Goal: Task Accomplishment & Management: Complete application form

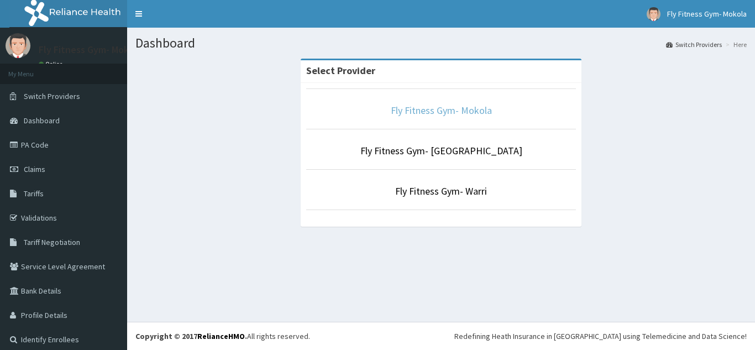
click at [412, 115] on link "Fly Fitness Gym- Mokola" at bounding box center [441, 110] width 101 height 13
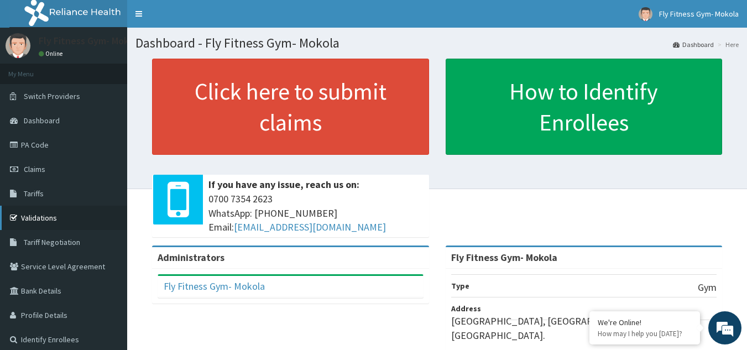
click at [51, 219] on link "Validations" at bounding box center [63, 218] width 127 height 24
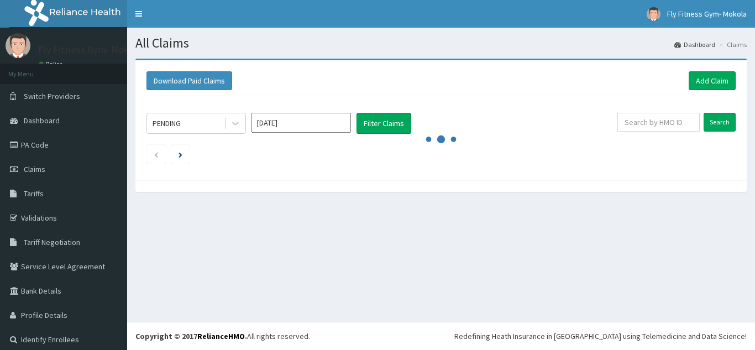
click at [696, 77] on link "Add Claim" at bounding box center [712, 80] width 47 height 19
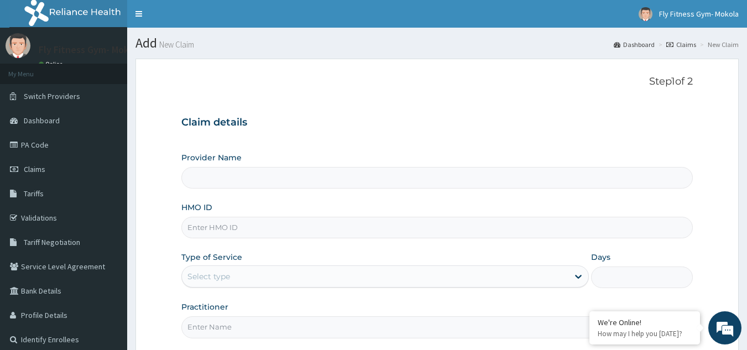
type input "Fly Fitness Gym- Mokola"
type input "1"
click at [388, 227] on input "HMO ID" at bounding box center [437, 228] width 512 height 22
type input "BKQ/10036/A"
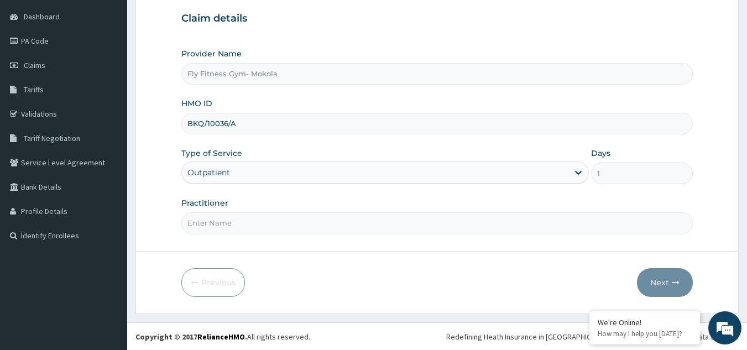
scroll to position [104, 0]
click at [225, 222] on input "Practitioner" at bounding box center [437, 223] width 512 height 22
type input "G"
click at [201, 219] on input "FLY FITNESS GYM" at bounding box center [437, 223] width 512 height 22
type input "FLY FITNESS GYM"
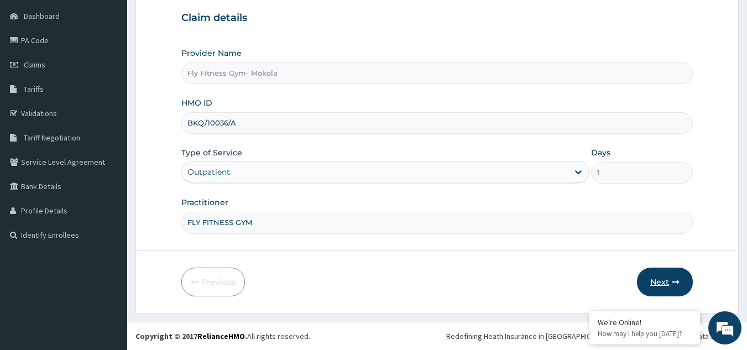
click at [646, 290] on button "Next" at bounding box center [665, 281] width 56 height 29
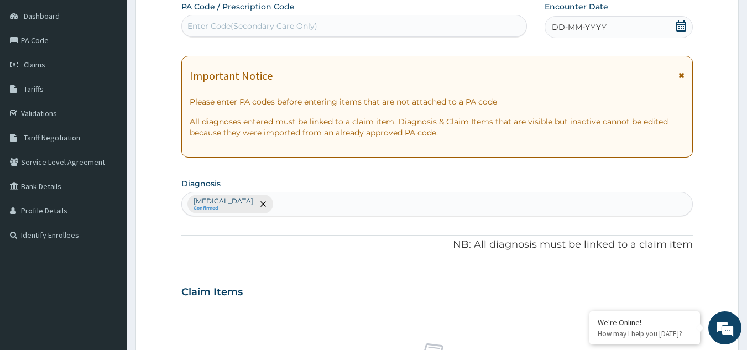
click at [335, 20] on div "Enter Code(Secondary Care Only)" at bounding box center [354, 26] width 345 height 18
paste input "P"
type input "PA/3E74B2"
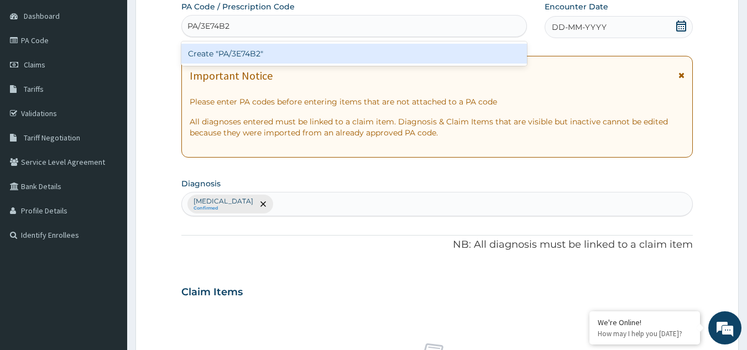
click at [319, 49] on div "Create "PA/3E74B2"" at bounding box center [354, 54] width 346 height 20
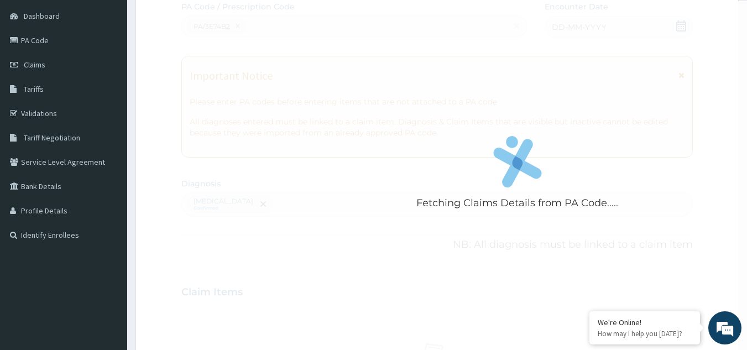
click at [379, 155] on div "Fetching Claims Details from PA Code....." at bounding box center [517, 176] width 672 height 350
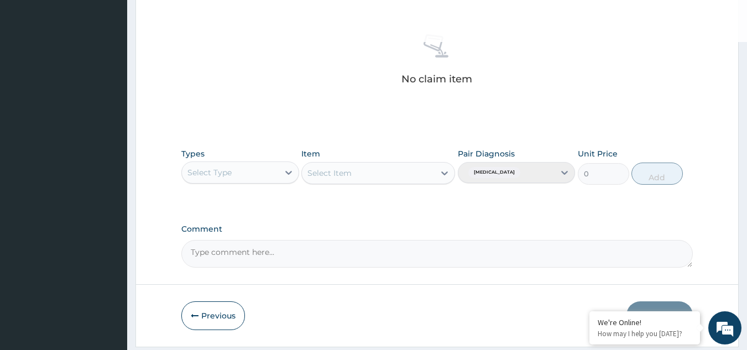
scroll to position [421, 0]
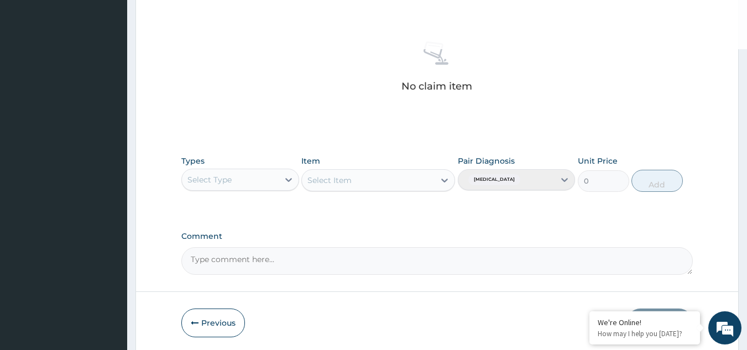
scroll to position [407, 0]
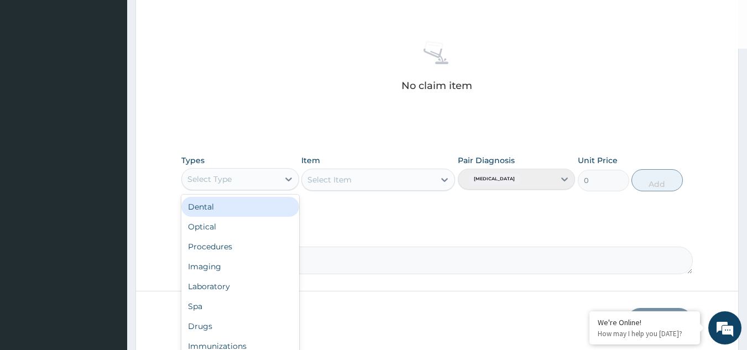
click at [249, 180] on div "Select Type" at bounding box center [230, 179] width 97 height 18
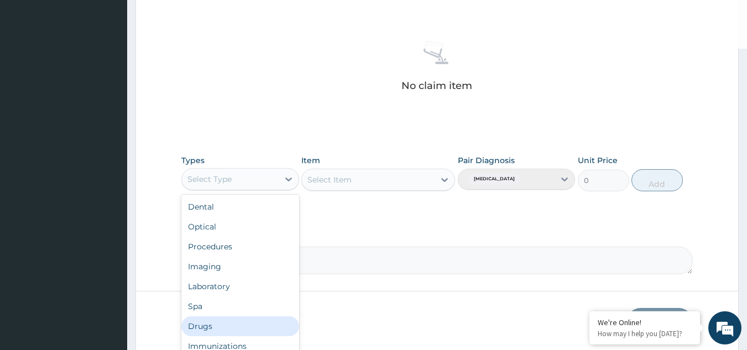
scroll to position [38, 0]
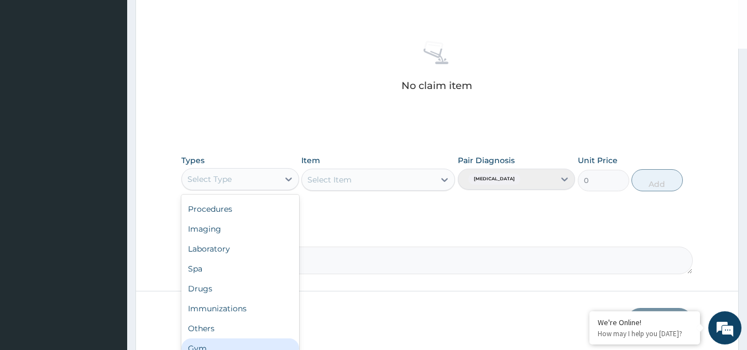
click at [223, 343] on div "Gym" at bounding box center [240, 348] width 118 height 20
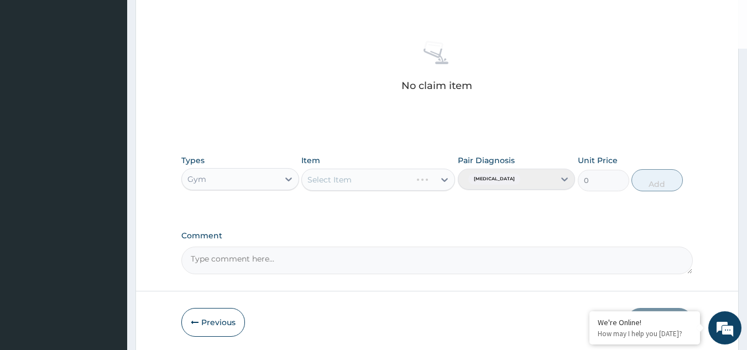
click at [404, 181] on div "Select Item" at bounding box center [378, 180] width 154 height 22
click at [428, 180] on div "Select Item" at bounding box center [378, 180] width 154 height 22
click at [442, 179] on div "Select Item" at bounding box center [378, 180] width 154 height 22
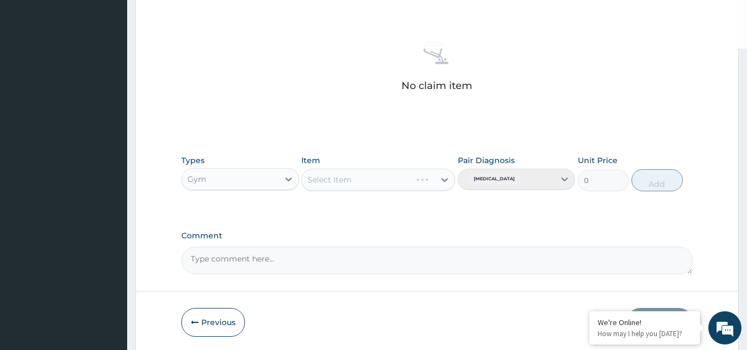
click at [442, 179] on div "Select Item" at bounding box center [378, 180] width 154 height 22
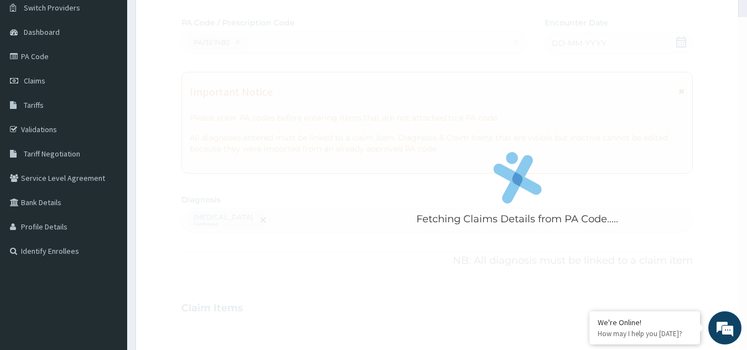
scroll to position [0, 0]
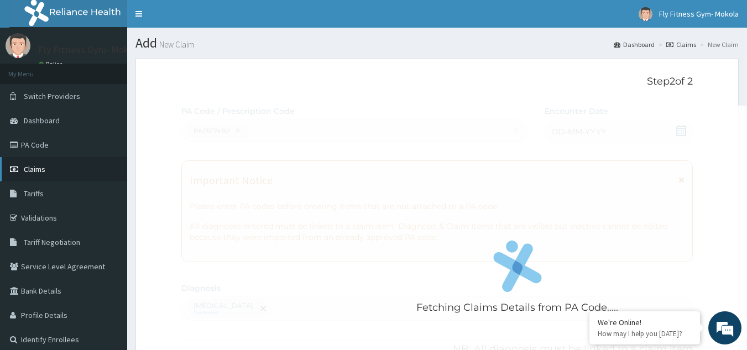
click at [34, 165] on span "Claims" at bounding box center [35, 169] width 22 height 10
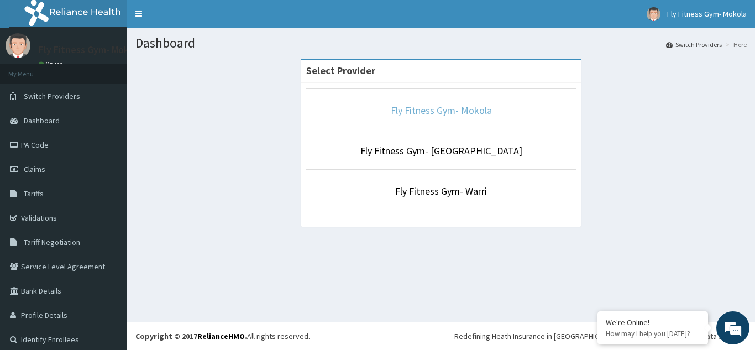
click at [436, 104] on link "Fly Fitness Gym- Mokola" at bounding box center [441, 110] width 101 height 13
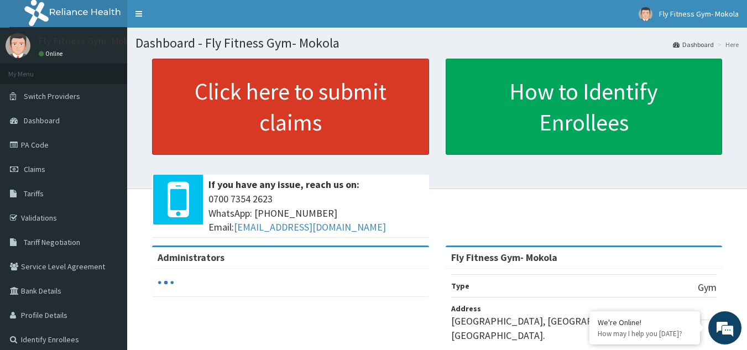
click at [327, 107] on link "Click here to submit claims" at bounding box center [290, 107] width 277 height 96
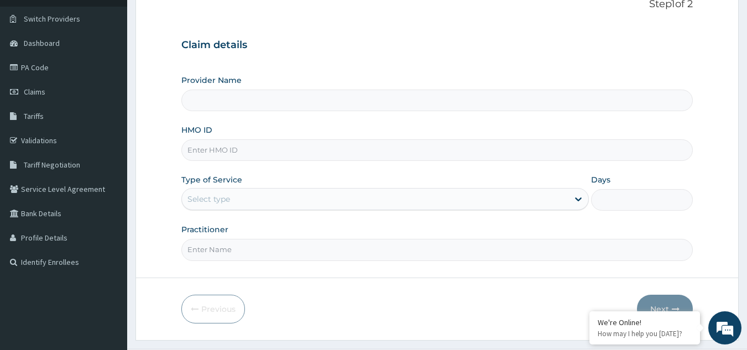
type input "Fly Fitness Gym- Mokola"
type input "1"
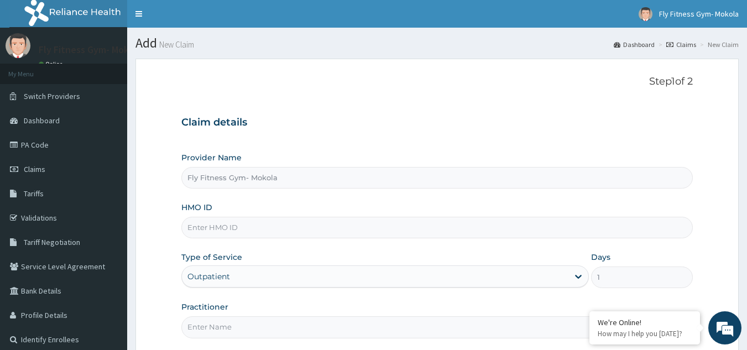
click at [225, 227] on input "HMO ID" at bounding box center [437, 228] width 512 height 22
type input "BKQ/10036/A"
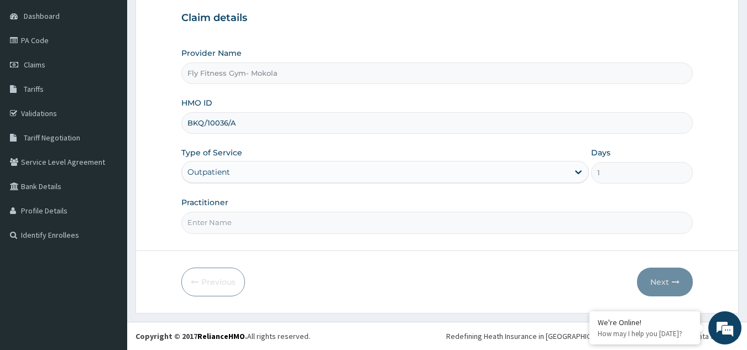
click at [239, 225] on input "Practitioner" at bounding box center [437, 223] width 512 height 22
type input "FLYFITNESS GYM"
click at [651, 277] on button "Next" at bounding box center [665, 281] width 56 height 29
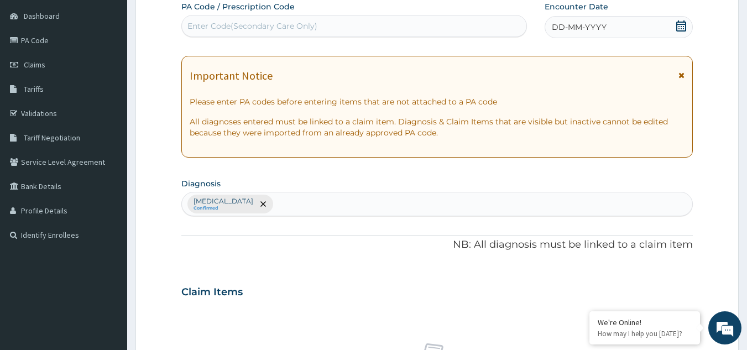
click at [341, 22] on div "Enter Code(Secondary Care Only)" at bounding box center [354, 26] width 345 height 18
type input "PA/3E74B2"
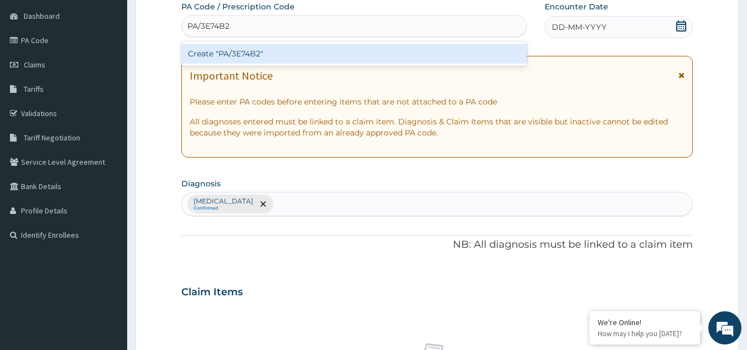
click at [298, 51] on div "Create "PA/3E74B2"" at bounding box center [354, 54] width 346 height 20
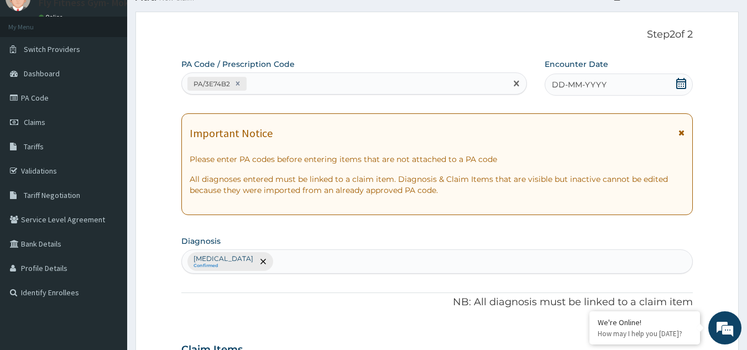
scroll to position [0, 0]
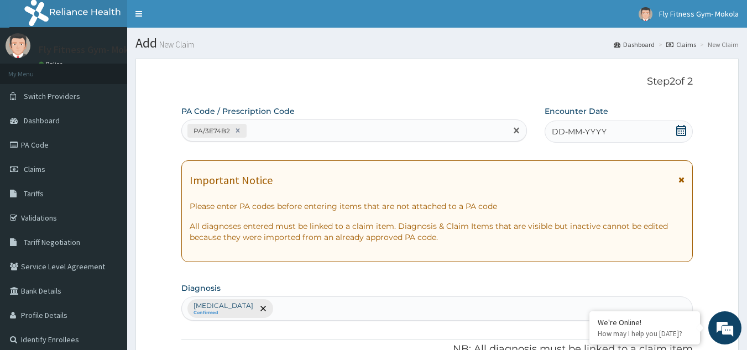
click at [605, 130] on span "DD-MM-YYYY" at bounding box center [579, 131] width 55 height 11
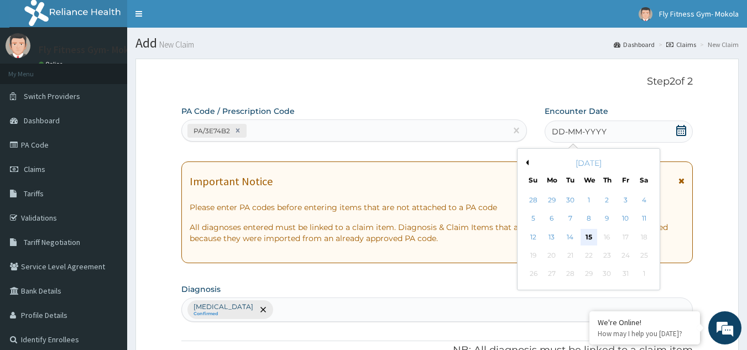
click at [591, 236] on div "15" at bounding box center [588, 237] width 17 height 17
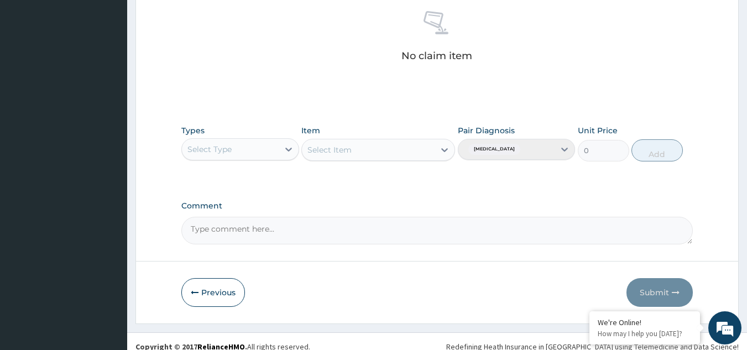
scroll to position [444, 0]
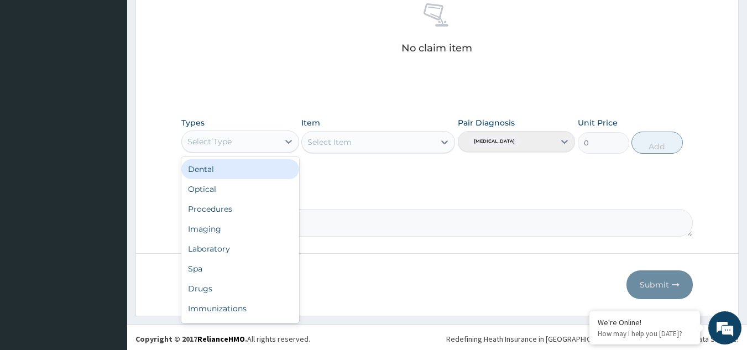
click at [231, 140] on div "Select Type" at bounding box center [209, 141] width 44 height 11
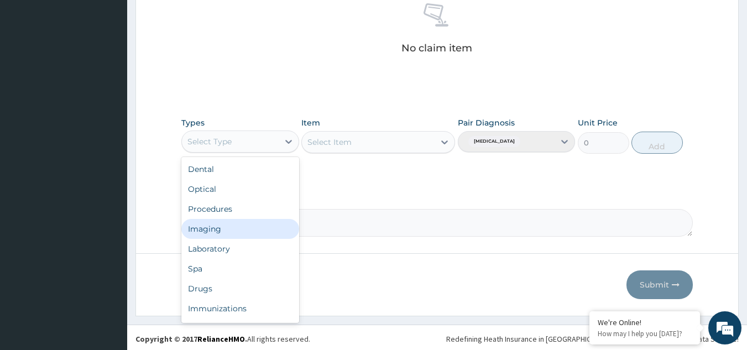
scroll to position [38, 0]
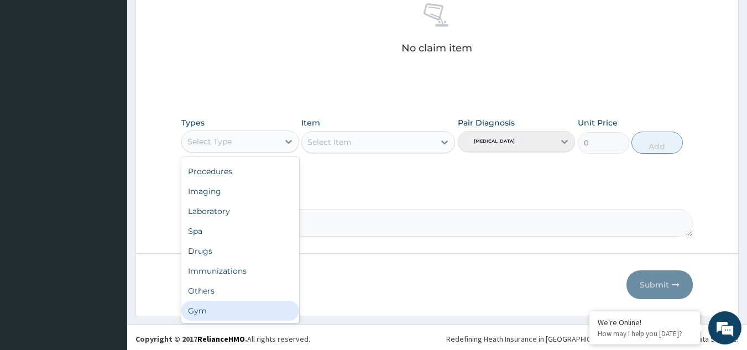
click at [212, 307] on div "Gym" at bounding box center [240, 311] width 118 height 20
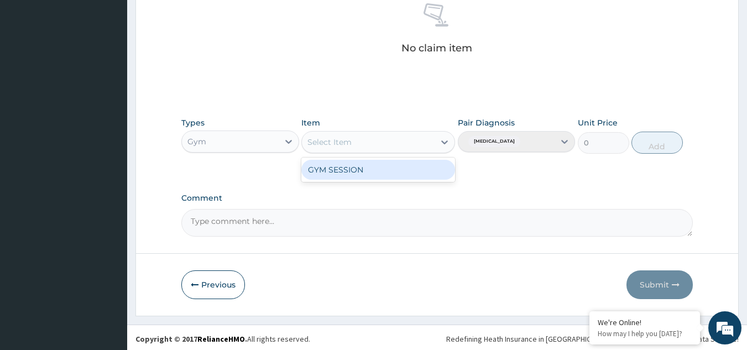
click at [402, 146] on div "Select Item" at bounding box center [368, 142] width 133 height 18
click at [385, 165] on div "GYM SESSION" at bounding box center [378, 170] width 154 height 20
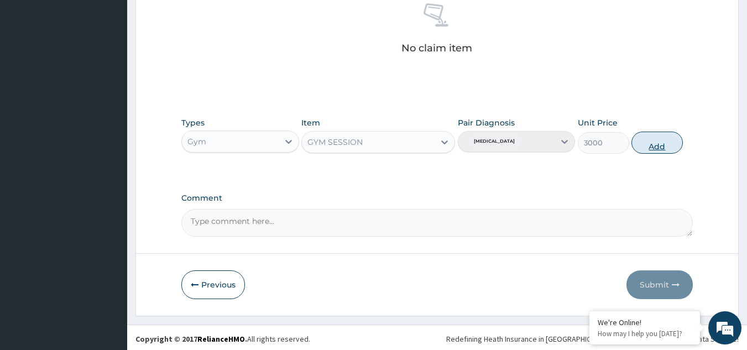
click at [665, 139] on button "Add" at bounding box center [656, 143] width 51 height 22
type input "0"
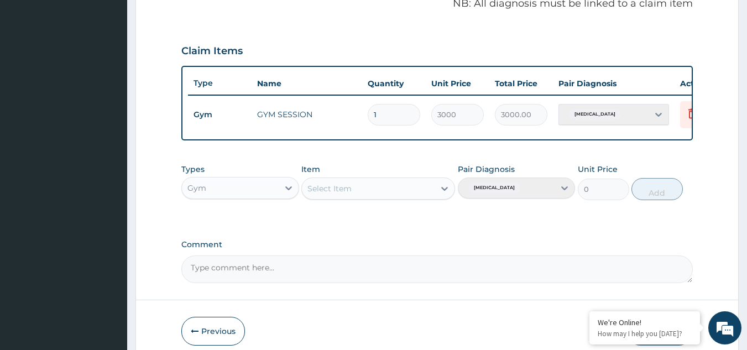
scroll to position [403, 0]
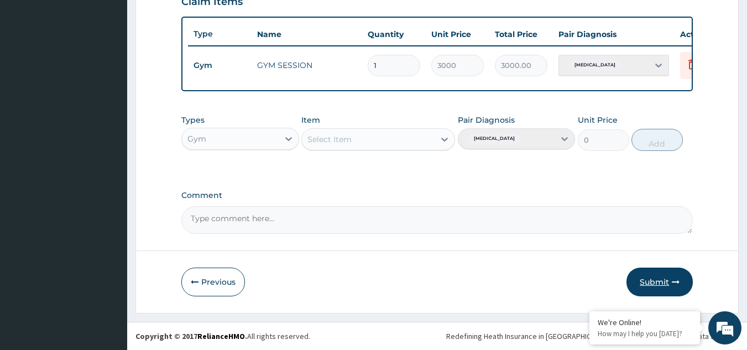
click at [654, 284] on button "Submit" at bounding box center [659, 281] width 66 height 29
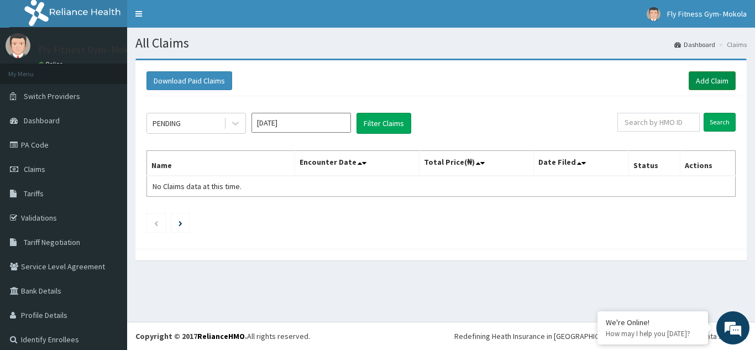
click at [702, 78] on link "Add Claim" at bounding box center [712, 80] width 47 height 19
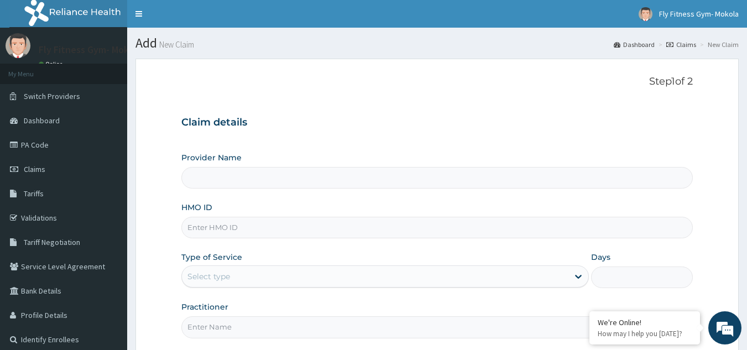
type input "Fly Fitness Gym- Mokola"
type input "1"
click at [371, 222] on input "HMO ID" at bounding box center [437, 228] width 512 height 22
type input "BKQ/10036/A"
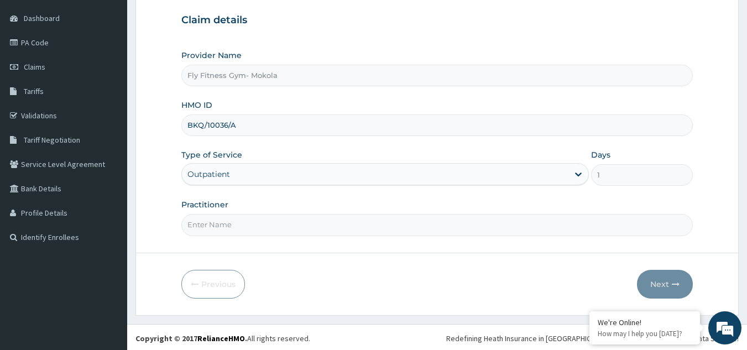
scroll to position [104, 0]
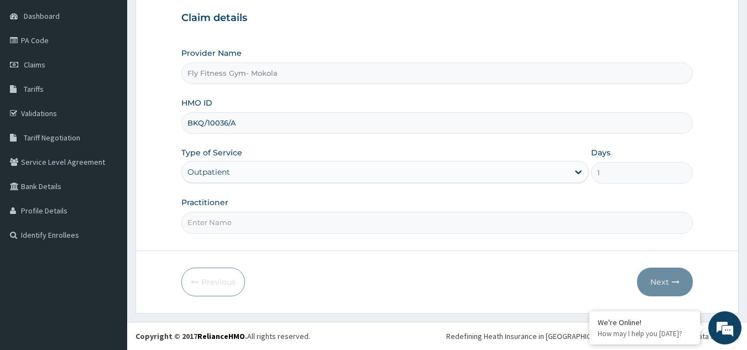
click at [326, 221] on input "Practitioner" at bounding box center [437, 223] width 512 height 22
type input "FLYFITNESS GYM"
click at [662, 274] on button "Next" at bounding box center [665, 281] width 56 height 29
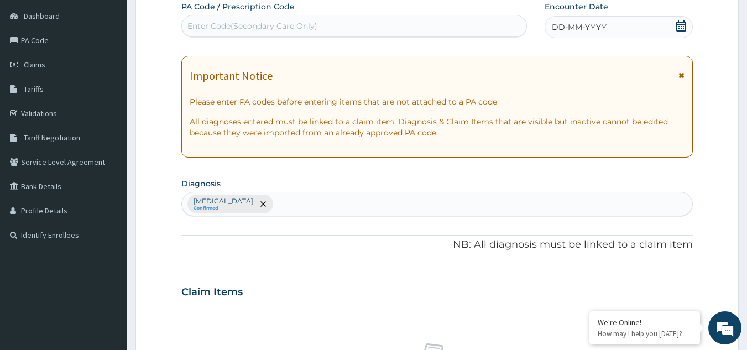
click at [306, 27] on div "Enter Code(Secondary Care Only)" at bounding box center [252, 25] width 130 height 11
type input "PA/3E74B2"
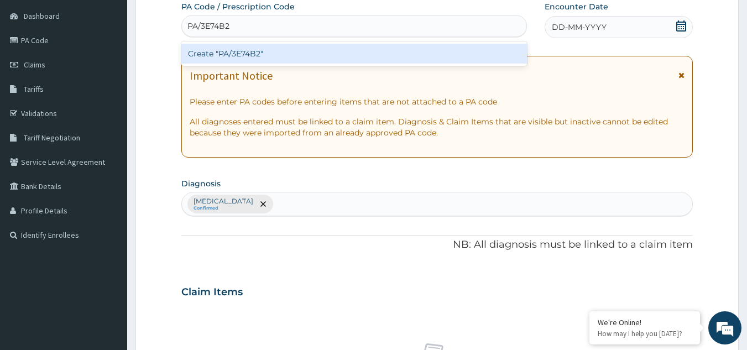
click at [319, 46] on div "Create "PA/3E74B2"" at bounding box center [354, 54] width 346 height 20
